Goal: Transaction & Acquisition: Download file/media

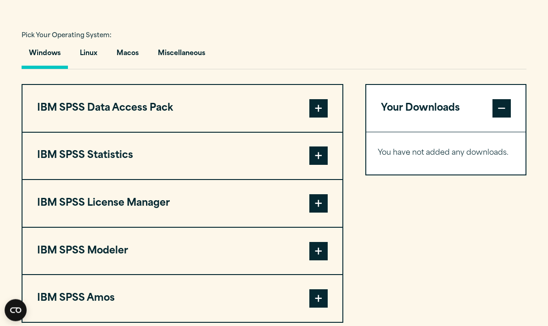
scroll to position [659, 0]
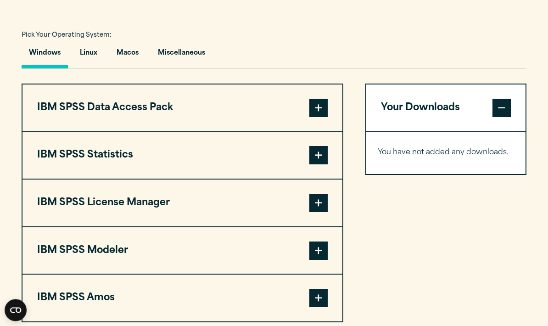
click at [165, 51] on button "Miscellaneous" at bounding box center [182, 56] width 62 height 26
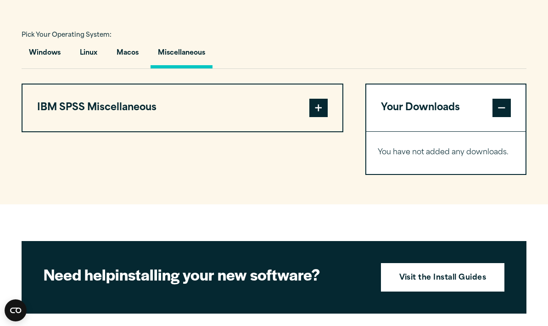
scroll to position [671, 0]
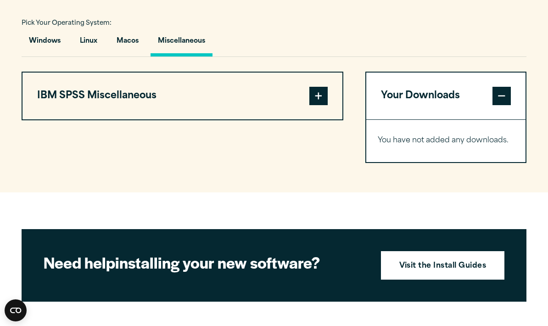
click at [318, 96] on span at bounding box center [318, 96] width 18 height 18
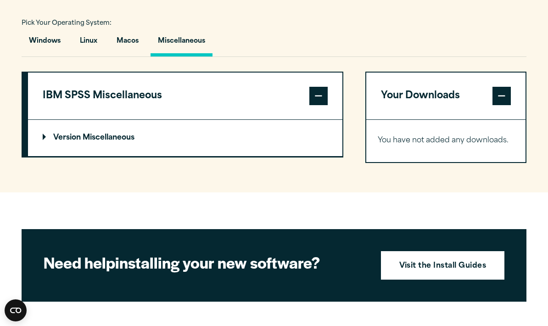
click at [65, 137] on p "Version Miscellaneous" at bounding box center [89, 137] width 92 height 7
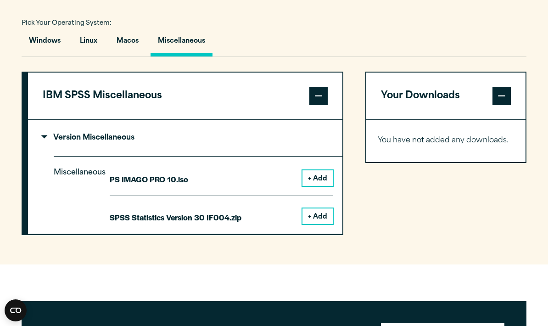
scroll to position [690, 0]
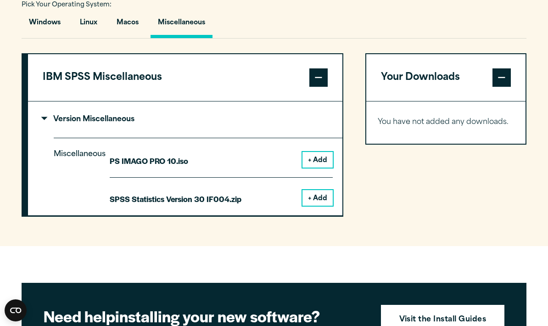
click at [314, 161] on button "+ Add" at bounding box center [317, 160] width 30 height 16
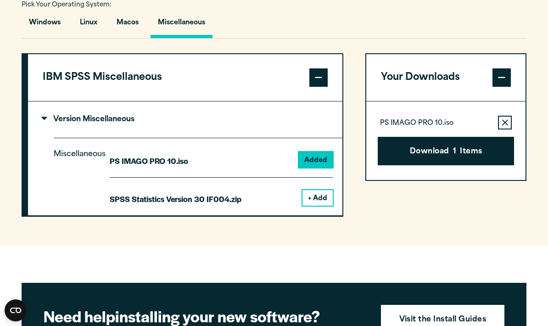
click at [323, 201] on button "+ Add" at bounding box center [317, 198] width 30 height 16
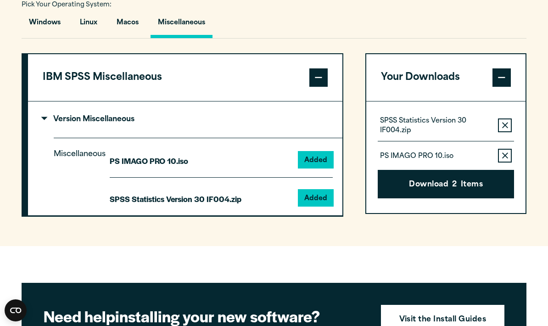
click at [459, 195] on button "Download 2 Items" at bounding box center [446, 184] width 136 height 28
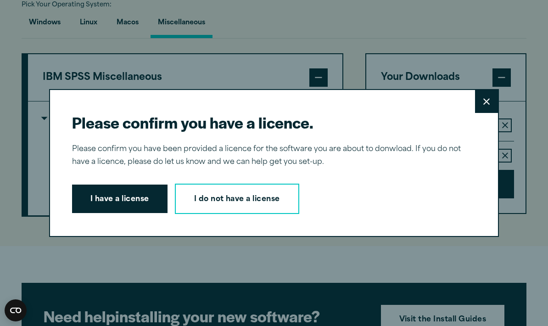
click at [103, 195] on button "I have a license" at bounding box center [119, 199] width 95 height 28
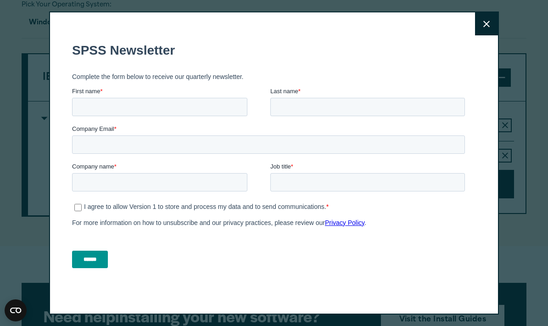
click at [489, 21] on icon at bounding box center [486, 24] width 6 height 7
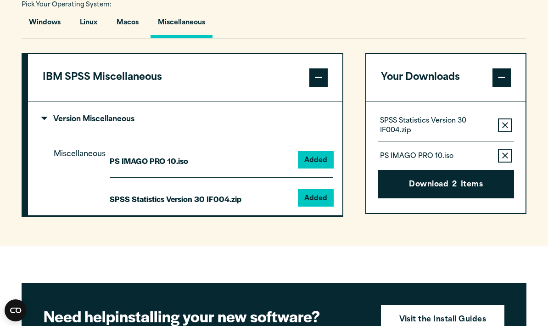
click at [444, 189] on button "Download 2 Items" at bounding box center [446, 184] width 136 height 28
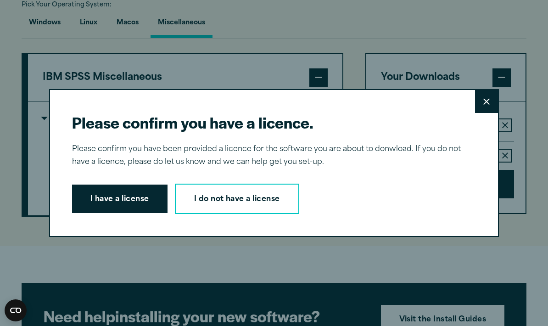
click at [103, 201] on button "I have a license" at bounding box center [119, 199] width 95 height 28
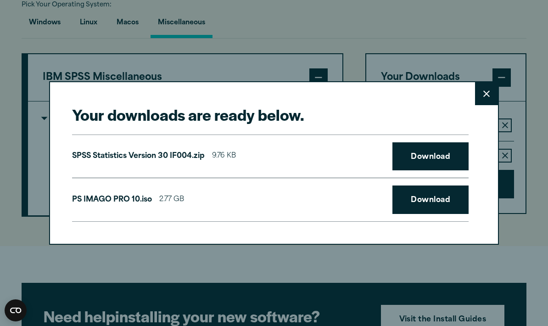
click at [438, 209] on link "Download" at bounding box center [430, 199] width 76 height 28
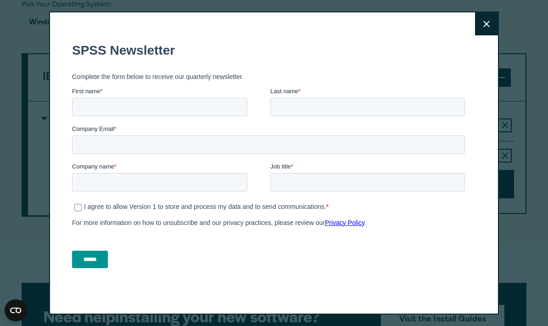
click at [483, 27] on icon at bounding box center [486, 24] width 6 height 7
